Goal: Task Accomplishment & Management: Manage account settings

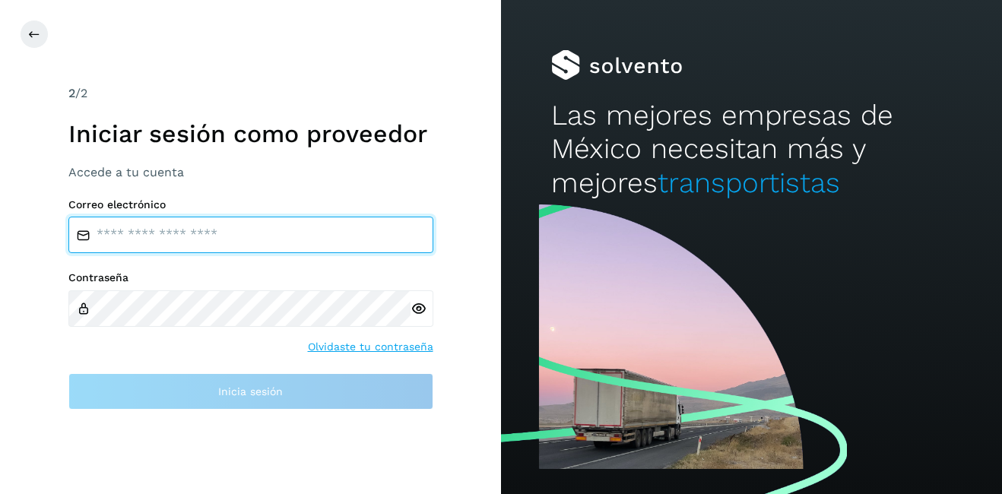
type input "**********"
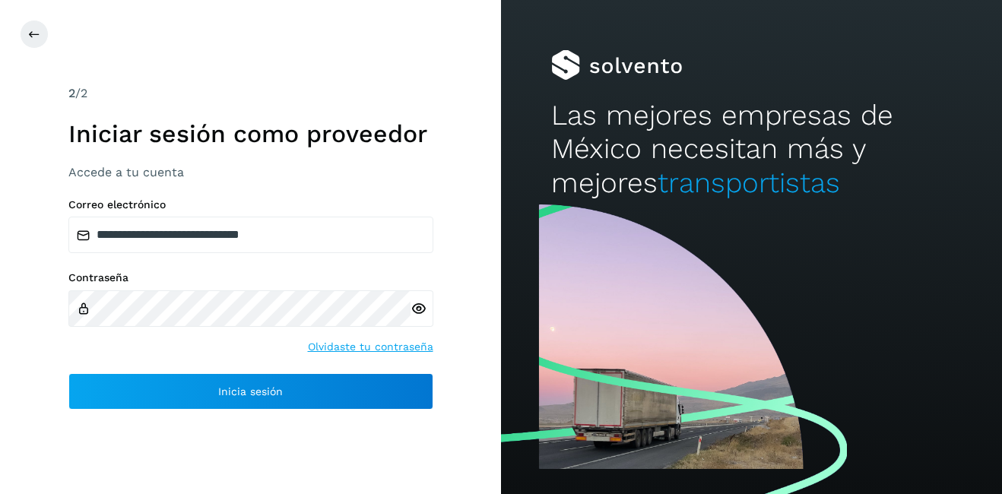
click at [24, 23] on div at bounding box center [521, 34] width 1002 height 29
click at [30, 33] on icon at bounding box center [34, 34] width 12 height 12
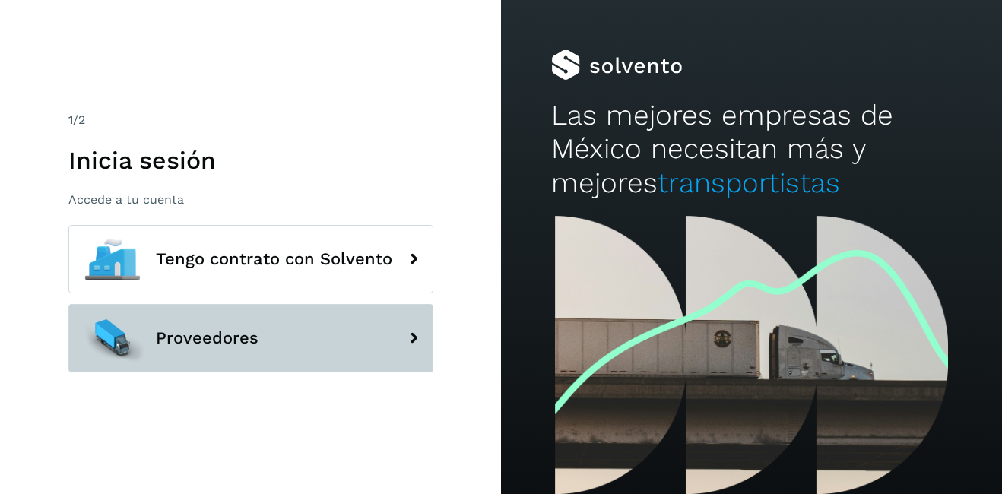
click at [238, 343] on span "Proveedores" at bounding box center [207, 338] width 103 height 18
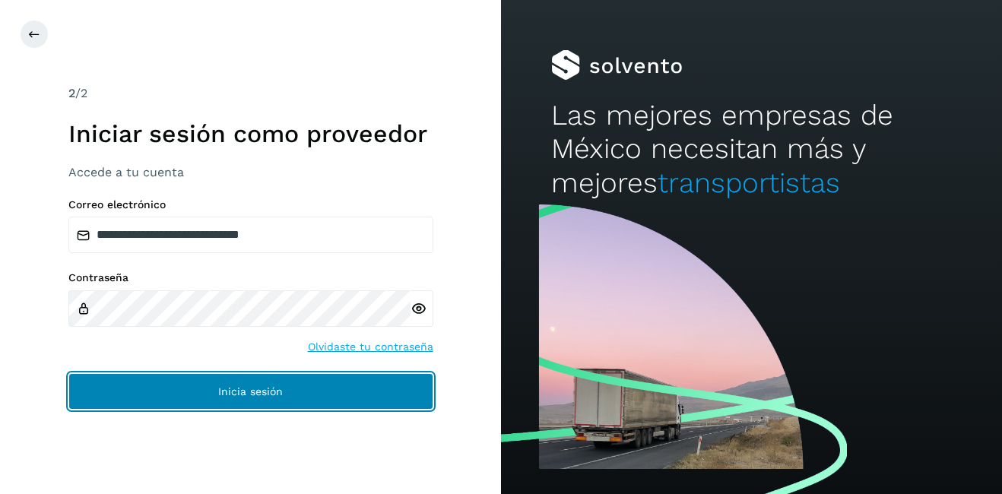
click at [292, 375] on button "Inicia sesión" at bounding box center [250, 391] width 365 height 36
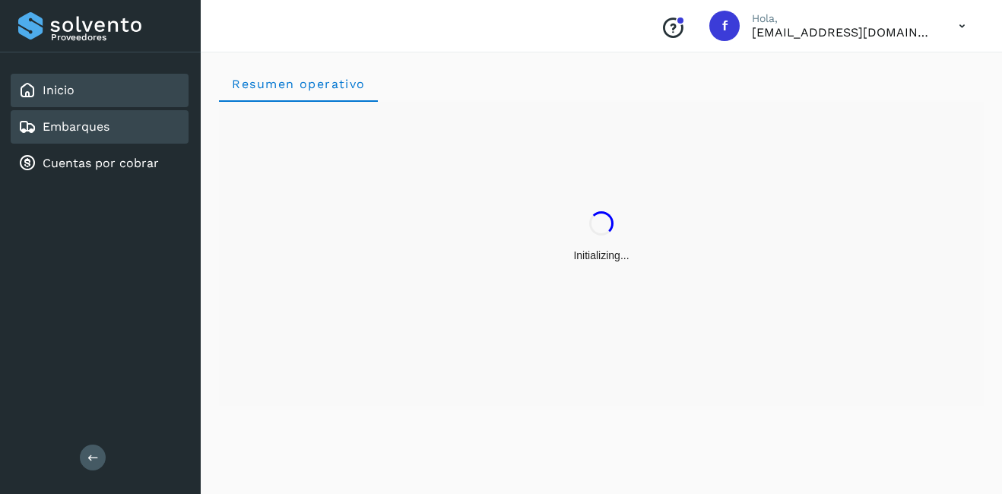
click at [126, 133] on div "Embarques" at bounding box center [100, 126] width 178 height 33
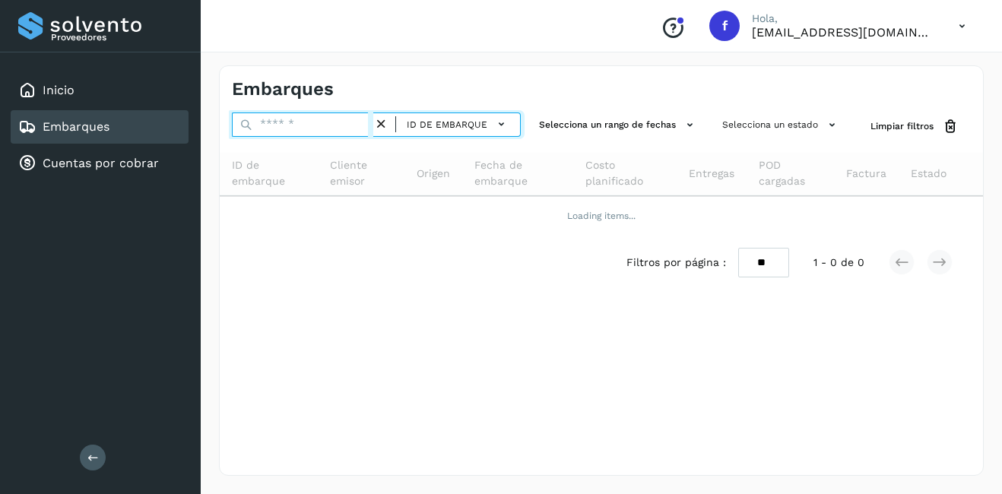
click at [319, 125] on input "text" at bounding box center [302, 125] width 141 height 24
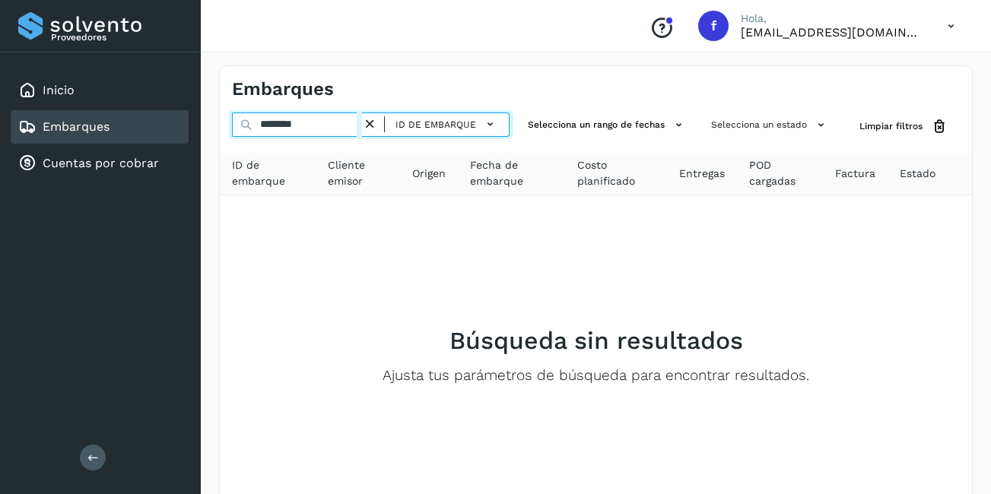
type input "********"
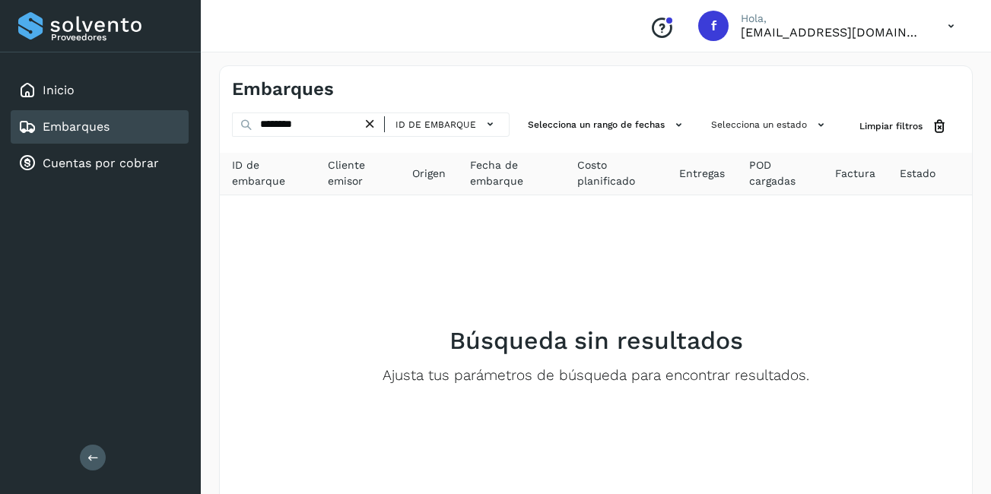
click at [373, 120] on icon at bounding box center [370, 124] width 16 height 16
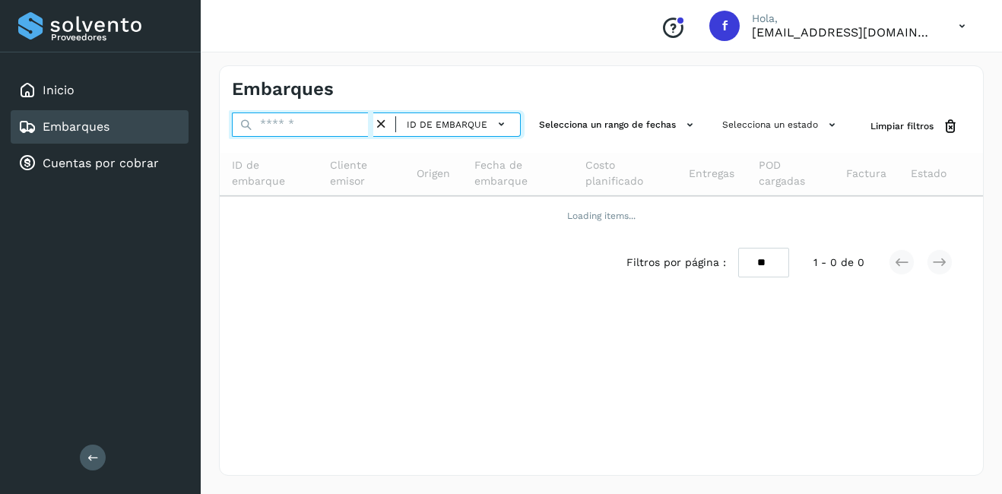
click at [325, 121] on input "text" at bounding box center [302, 125] width 141 height 24
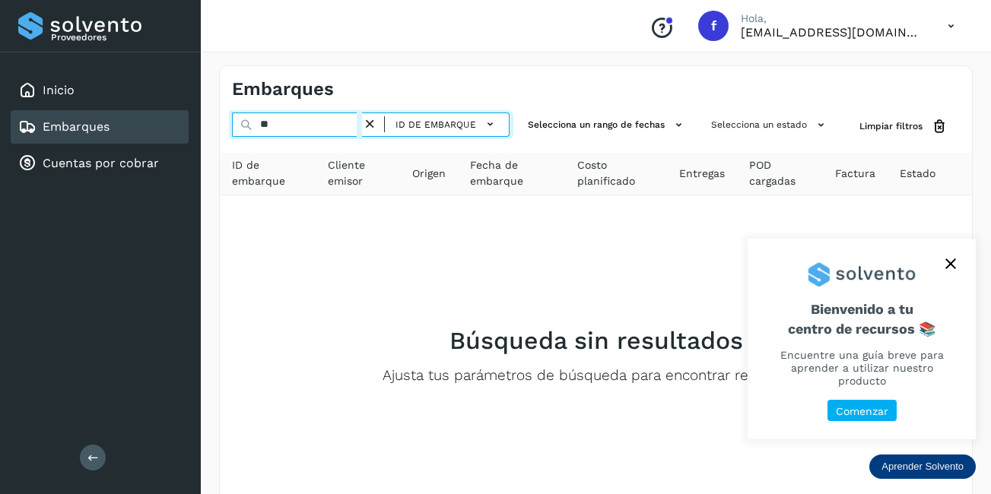
type input "*"
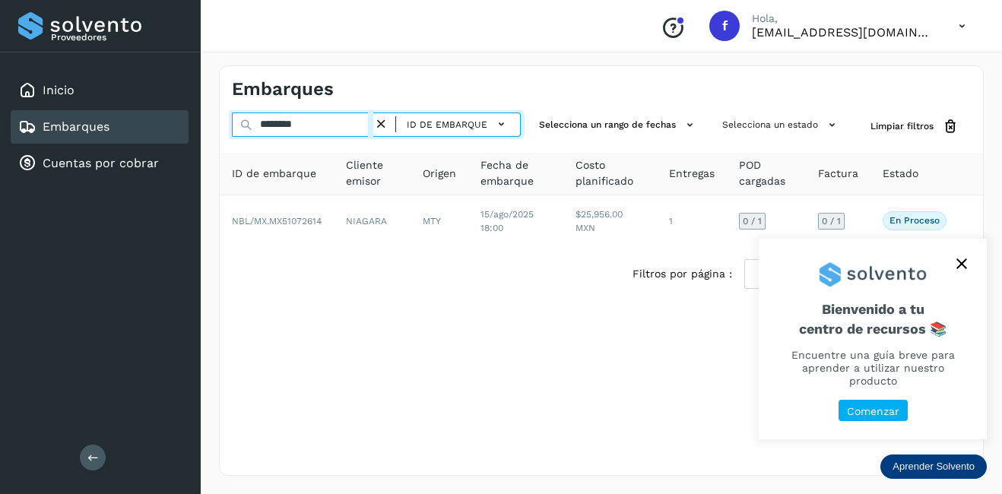
type input "********"
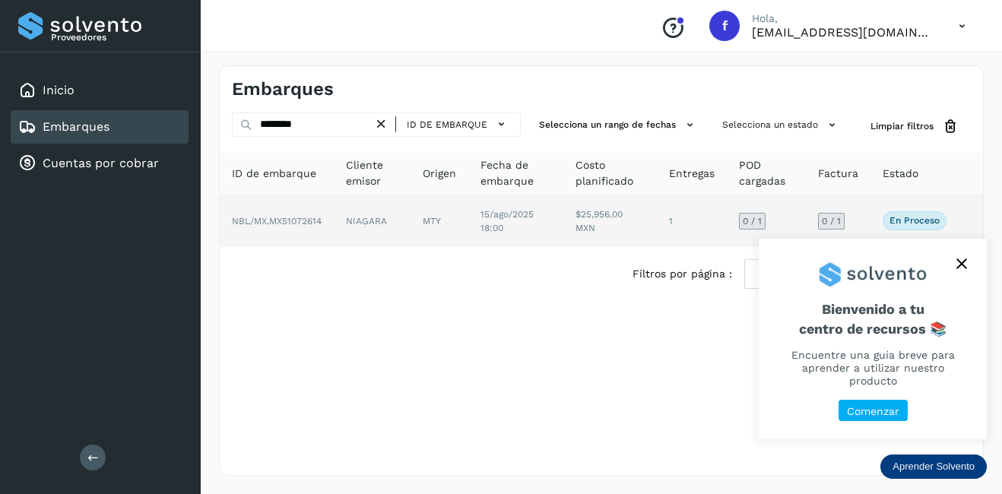
click at [411, 230] on td "NIAGARA" at bounding box center [440, 221] width 58 height 52
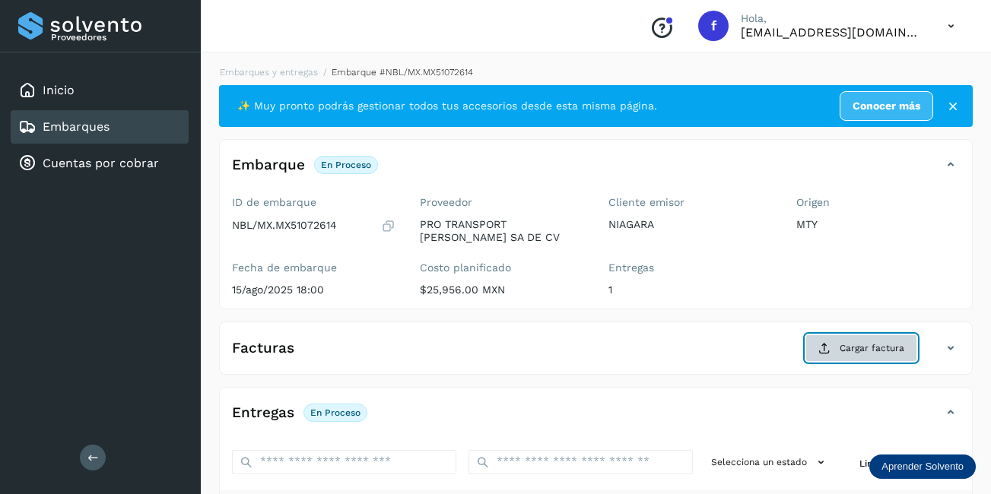
click at [843, 355] on button "Cargar factura" at bounding box center [861, 348] width 112 height 27
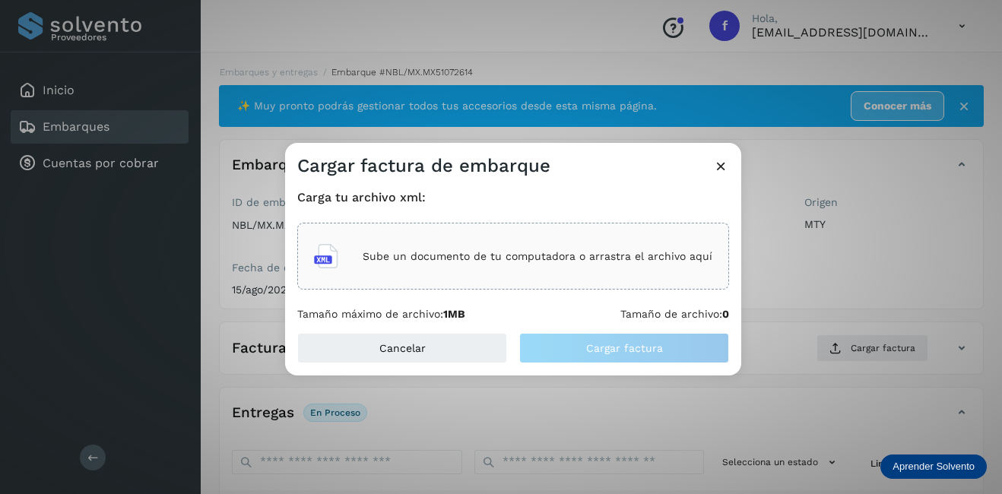
click at [418, 245] on div "Sube un documento de tu computadora o arrastra el archivo aquí" at bounding box center [513, 256] width 398 height 41
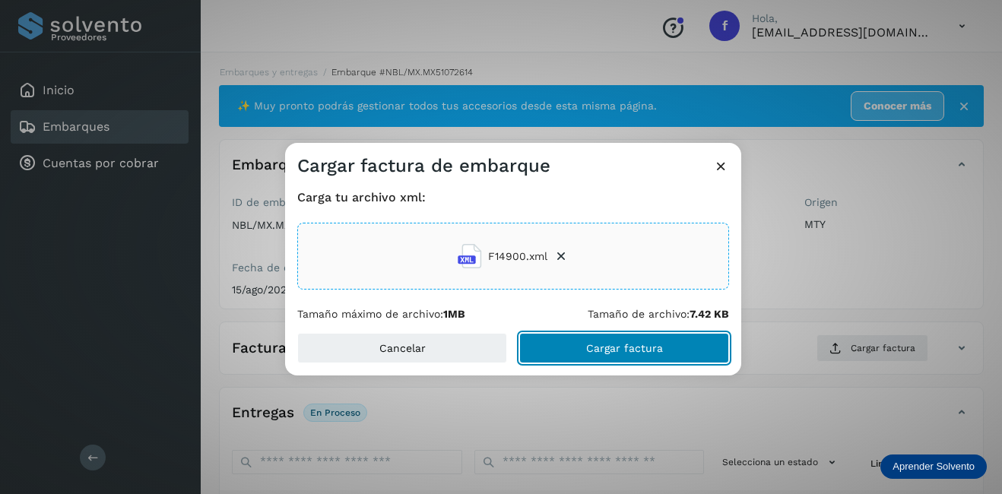
click at [597, 356] on button "Cargar factura" at bounding box center [624, 348] width 210 height 30
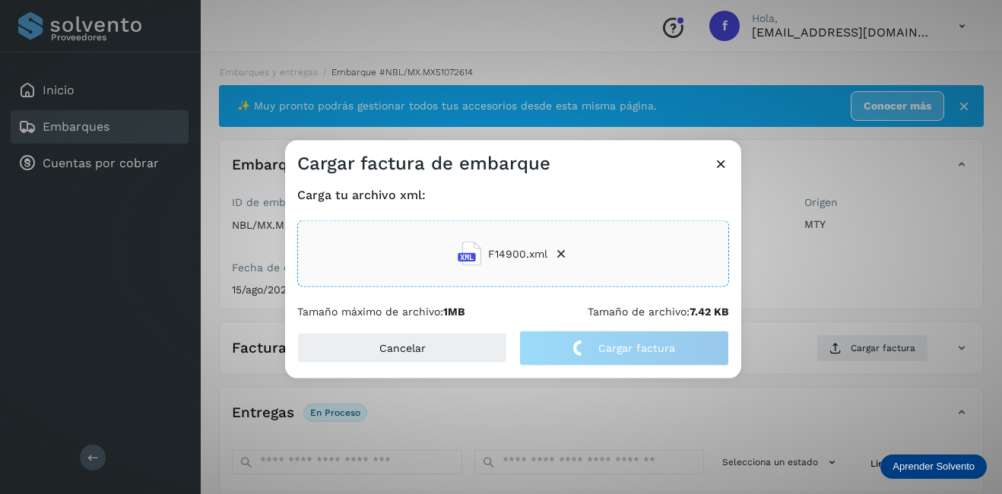
click at [874, 278] on div "Cargar factura de embarque Carga tu archivo xml: F14900.xml Tamaño máximo de ar…" at bounding box center [501, 247] width 1002 height 494
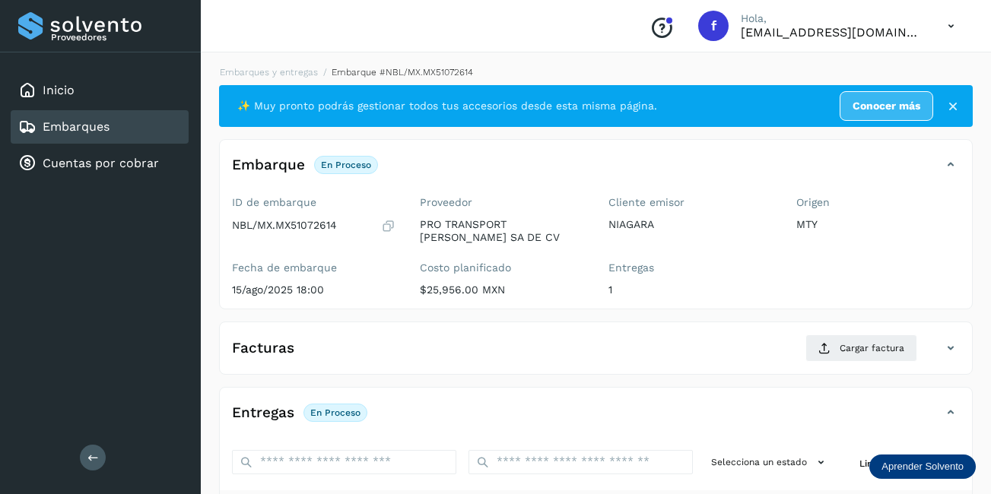
scroll to position [238, 0]
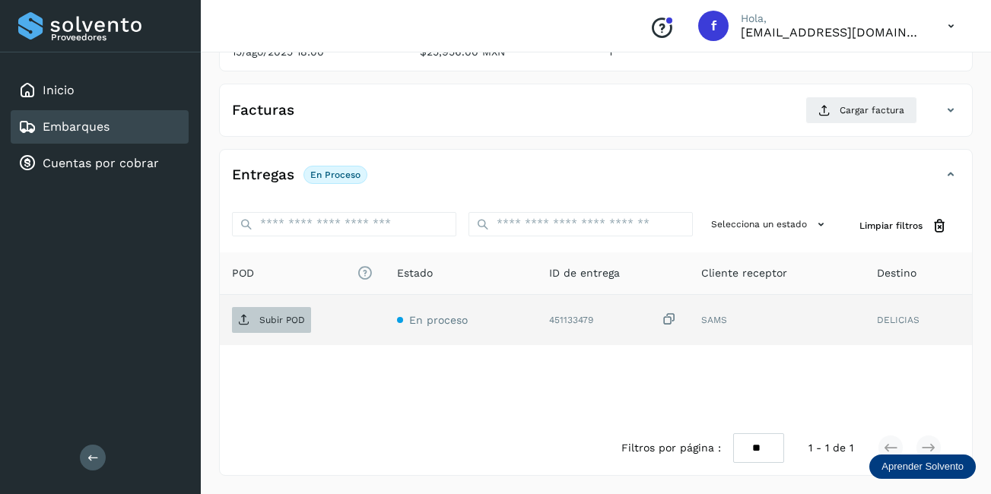
click at [301, 316] on p "Subir POD" at bounding box center [282, 320] width 46 height 11
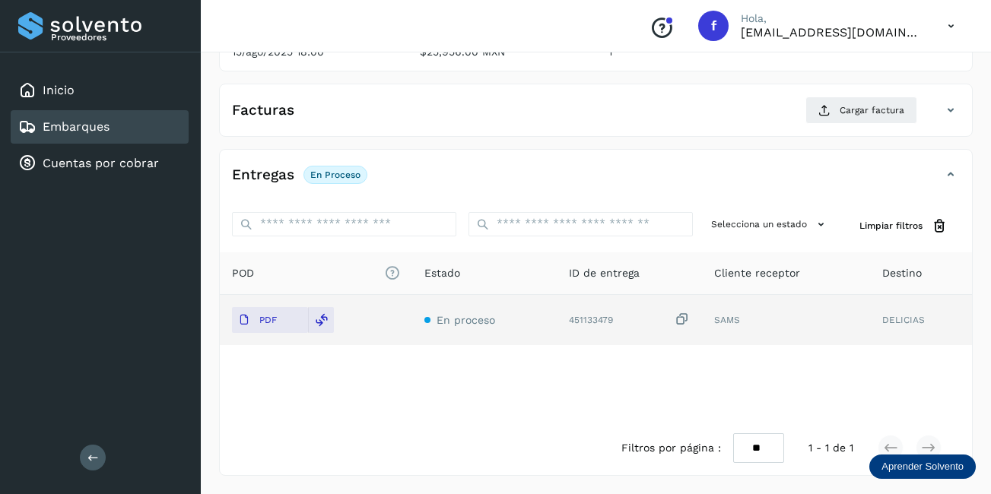
scroll to position [86, 0]
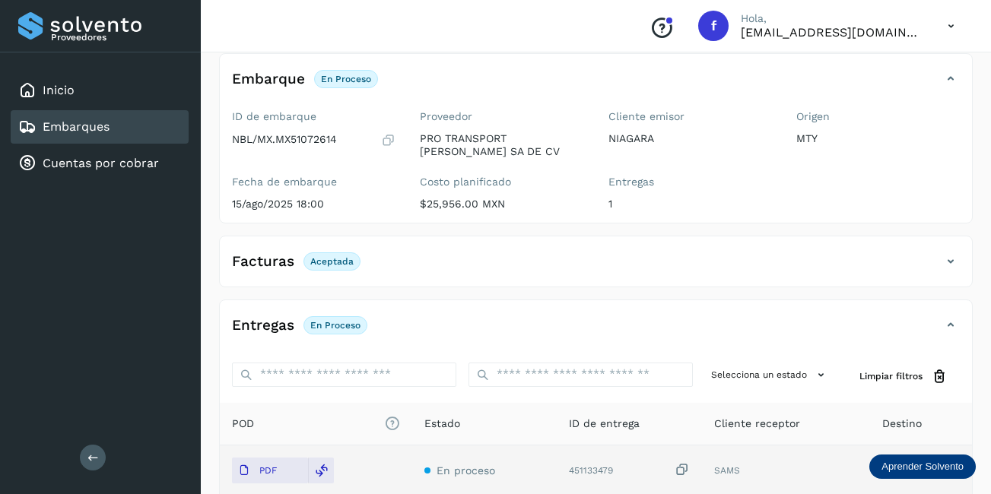
click at [127, 129] on div "Embarques" at bounding box center [100, 126] width 178 height 33
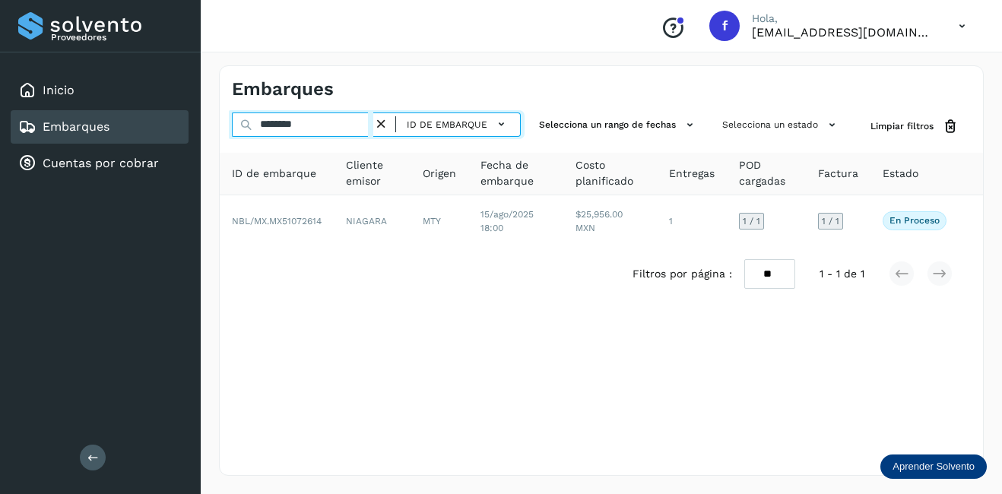
drag, startPoint x: 287, startPoint y: 128, endPoint x: 160, endPoint y: 143, distance: 127.1
click at [162, 142] on div "Proveedores Inicio Embarques Cuentas por cobrar Salir Conoce nuestros beneficio…" at bounding box center [501, 247] width 1002 height 494
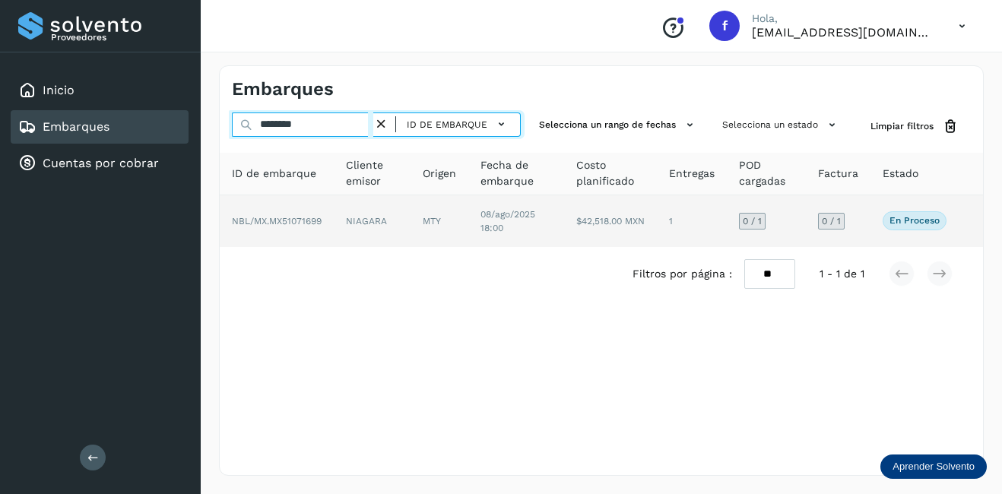
type input "********"
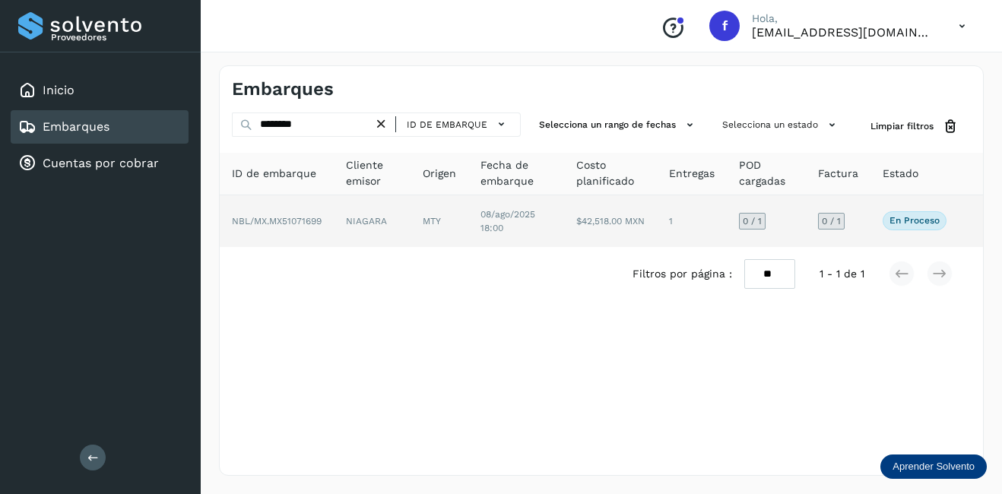
click at [411, 230] on td "NIAGARA" at bounding box center [440, 221] width 58 height 52
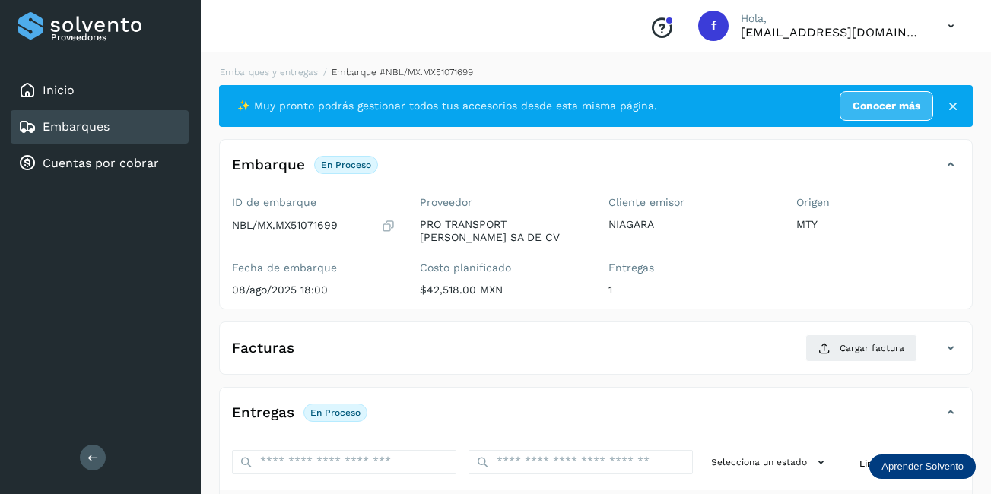
scroll to position [238, 0]
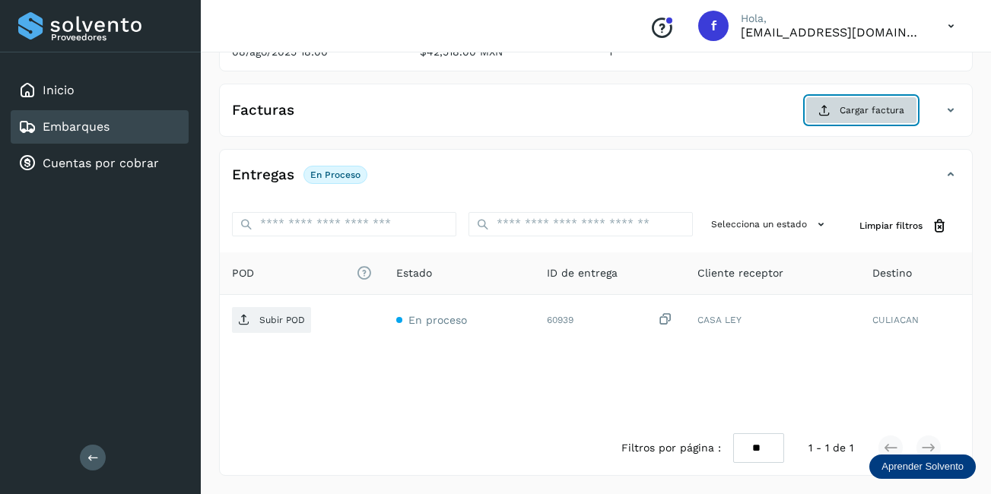
click at [871, 111] on span "Cargar factura" at bounding box center [871, 110] width 65 height 14
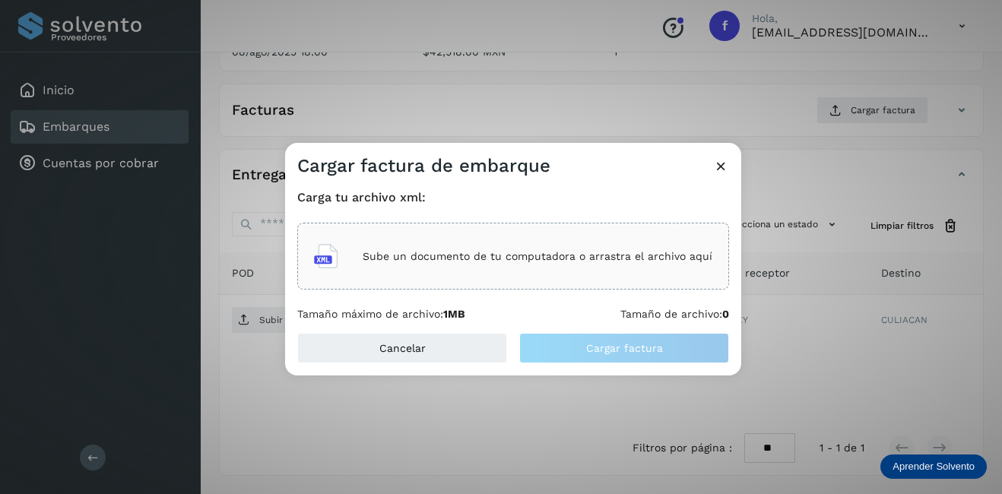
click at [437, 263] on div "Sube un documento de tu computadora o arrastra el archivo aquí" at bounding box center [513, 256] width 398 height 41
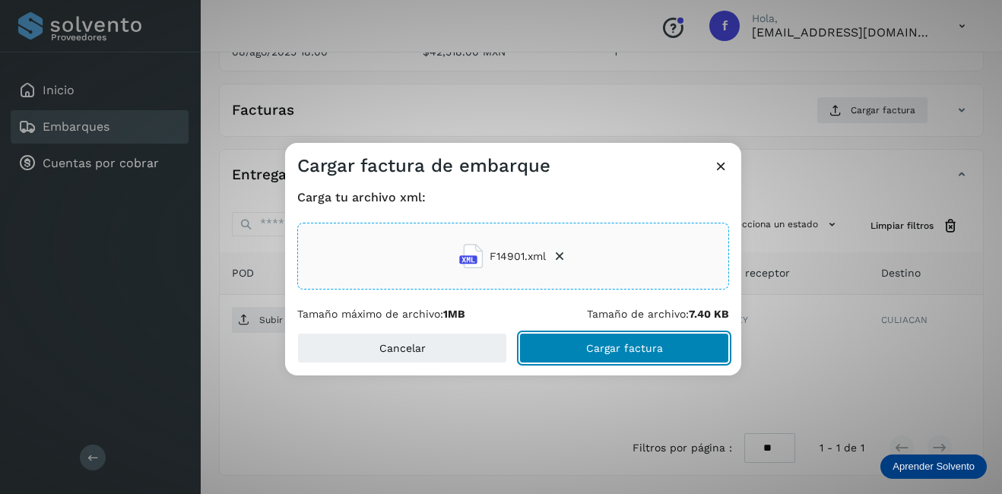
click at [677, 362] on button "Cargar factura" at bounding box center [624, 348] width 210 height 30
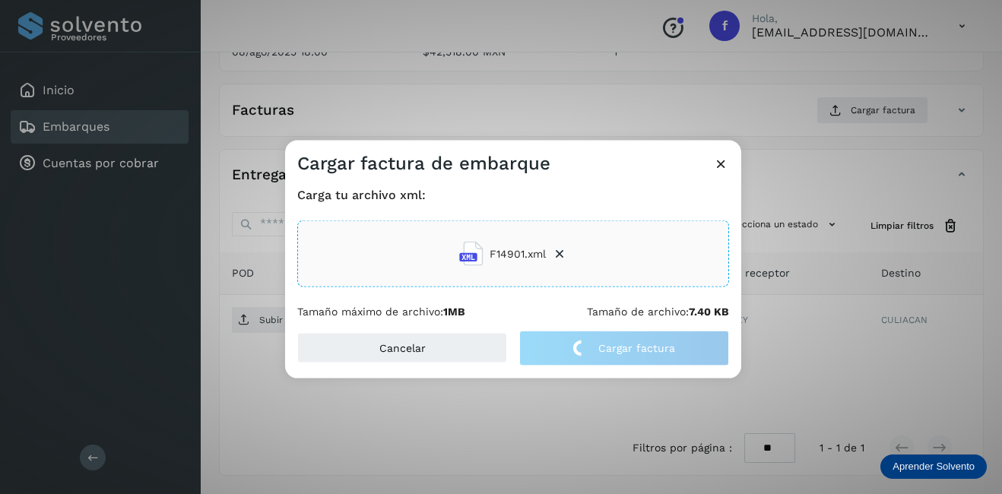
click at [821, 330] on div "Cargar factura de embarque Carga tu archivo xml: F14901.xml Tamaño máximo de ar…" at bounding box center [501, 247] width 1002 height 494
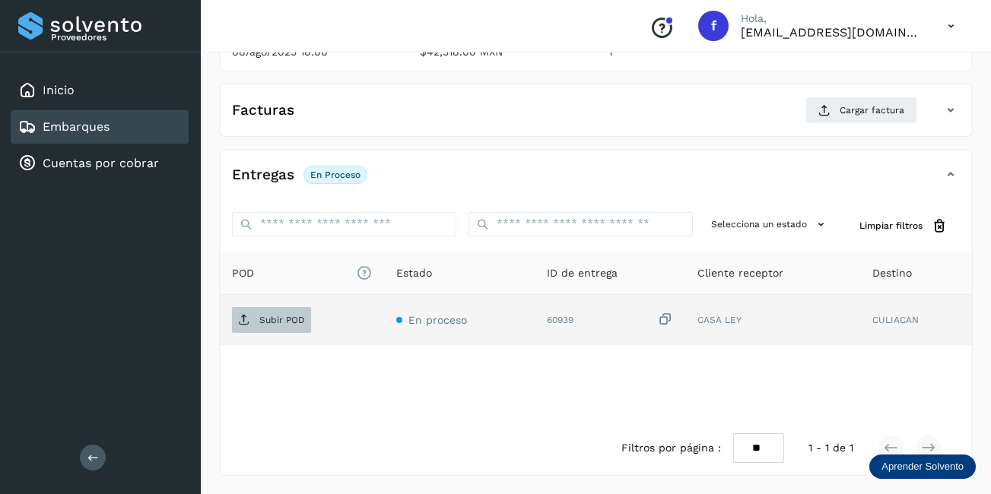
click at [275, 323] on p "Subir POD" at bounding box center [282, 320] width 46 height 11
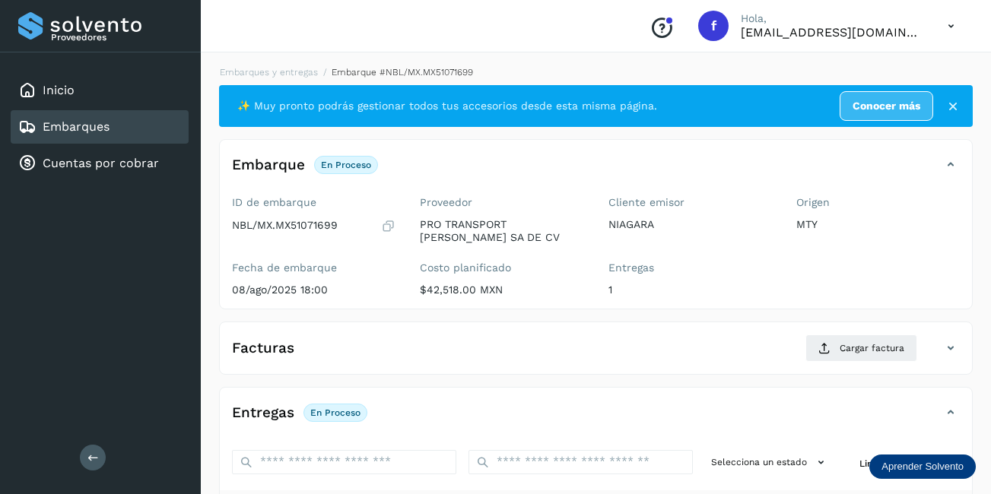
scroll to position [152, 0]
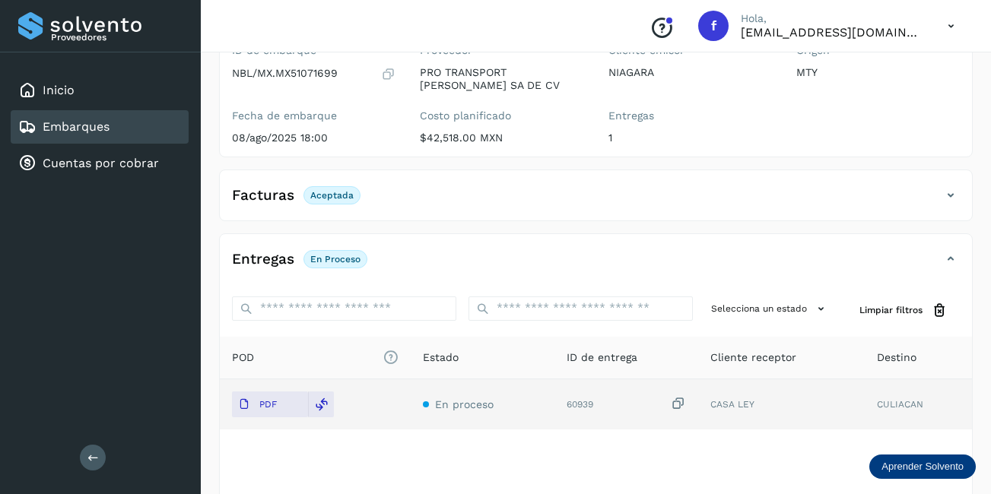
click at [154, 116] on div "Embarques" at bounding box center [100, 126] width 178 height 33
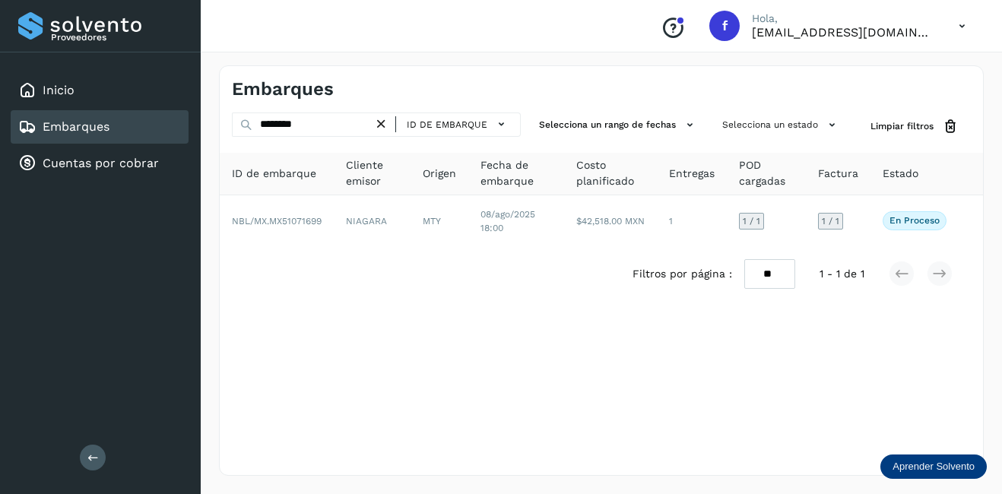
click at [379, 126] on icon at bounding box center [381, 124] width 16 height 16
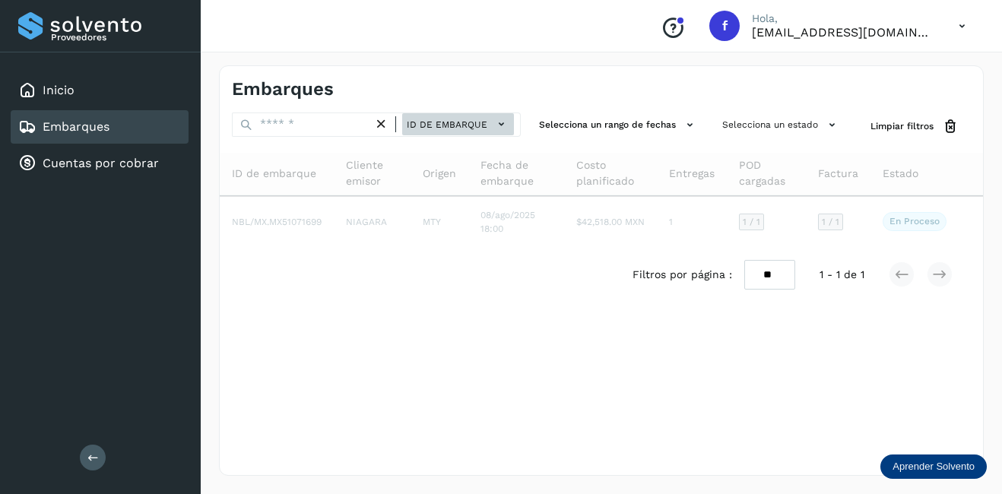
click at [438, 124] on span "ID de embarque" at bounding box center [447, 125] width 81 height 14
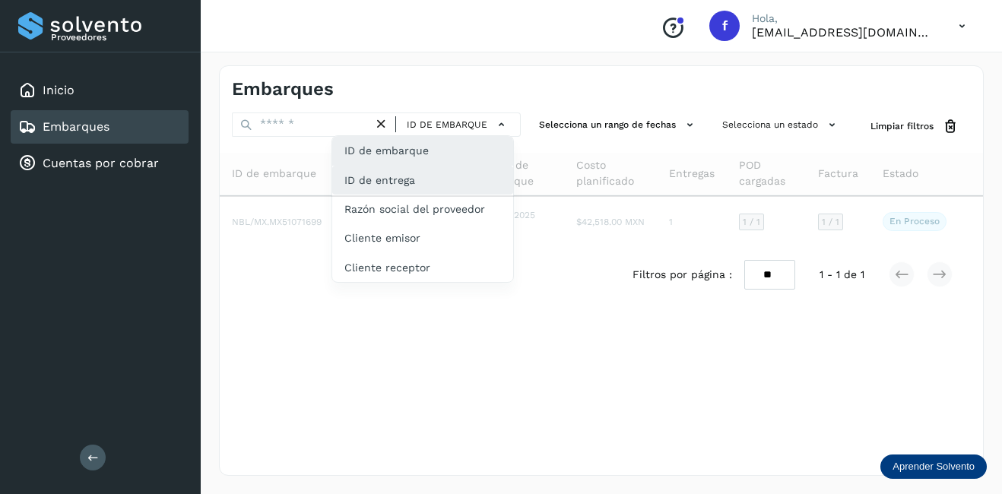
click at [367, 224] on div "ID de entrega" at bounding box center [422, 238] width 181 height 29
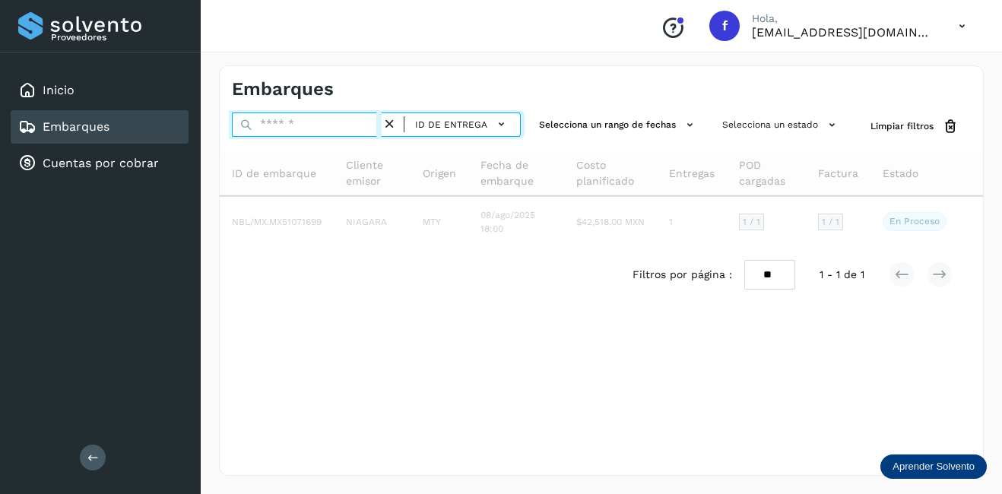
click at [325, 125] on input "text" at bounding box center [307, 125] width 150 height 24
type input "********"
drag, startPoint x: 195, startPoint y: 122, endPoint x: 179, endPoint y: 119, distance: 17.0
click at [180, 119] on div "Proveedores Inicio Embarques Cuentas por cobrar Salir Conoce nuestros beneficio…" at bounding box center [501, 247] width 1002 height 494
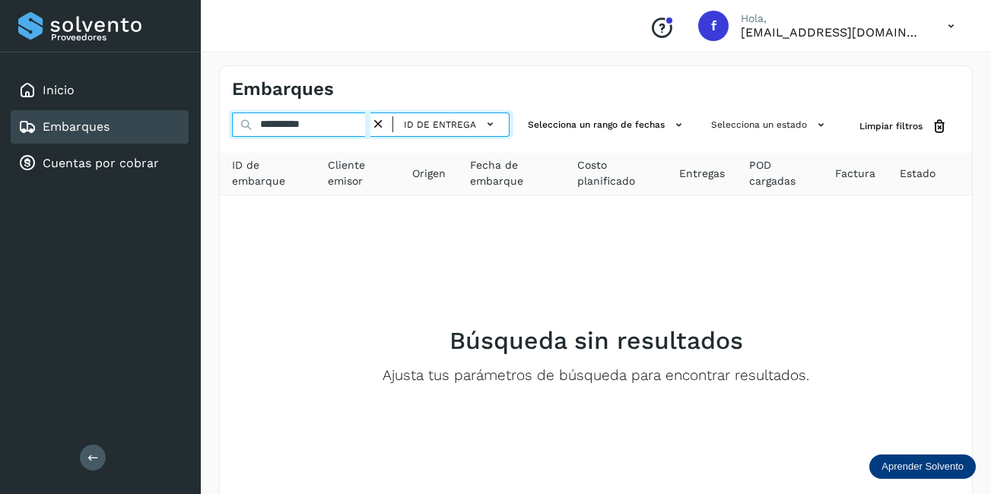
type input "**********"
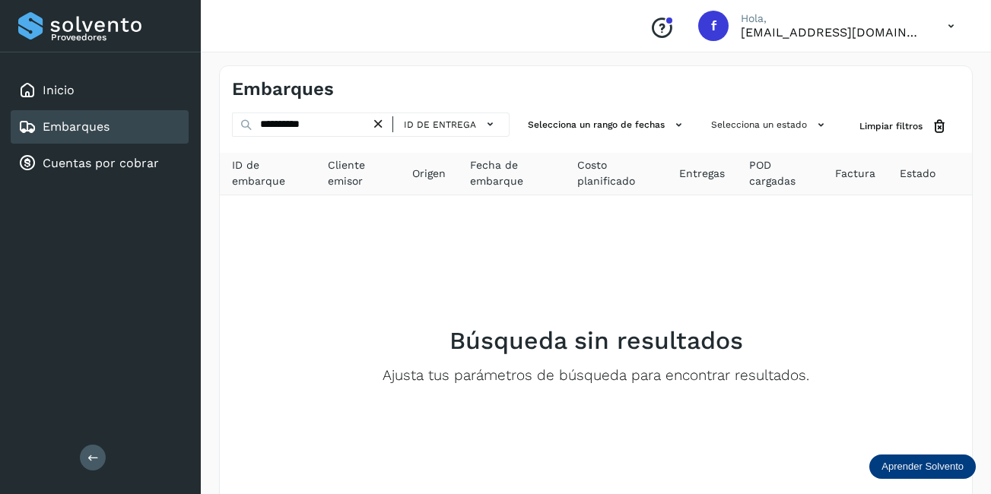
click at [374, 120] on icon at bounding box center [378, 124] width 16 height 16
